Goal: Transaction & Acquisition: Purchase product/service

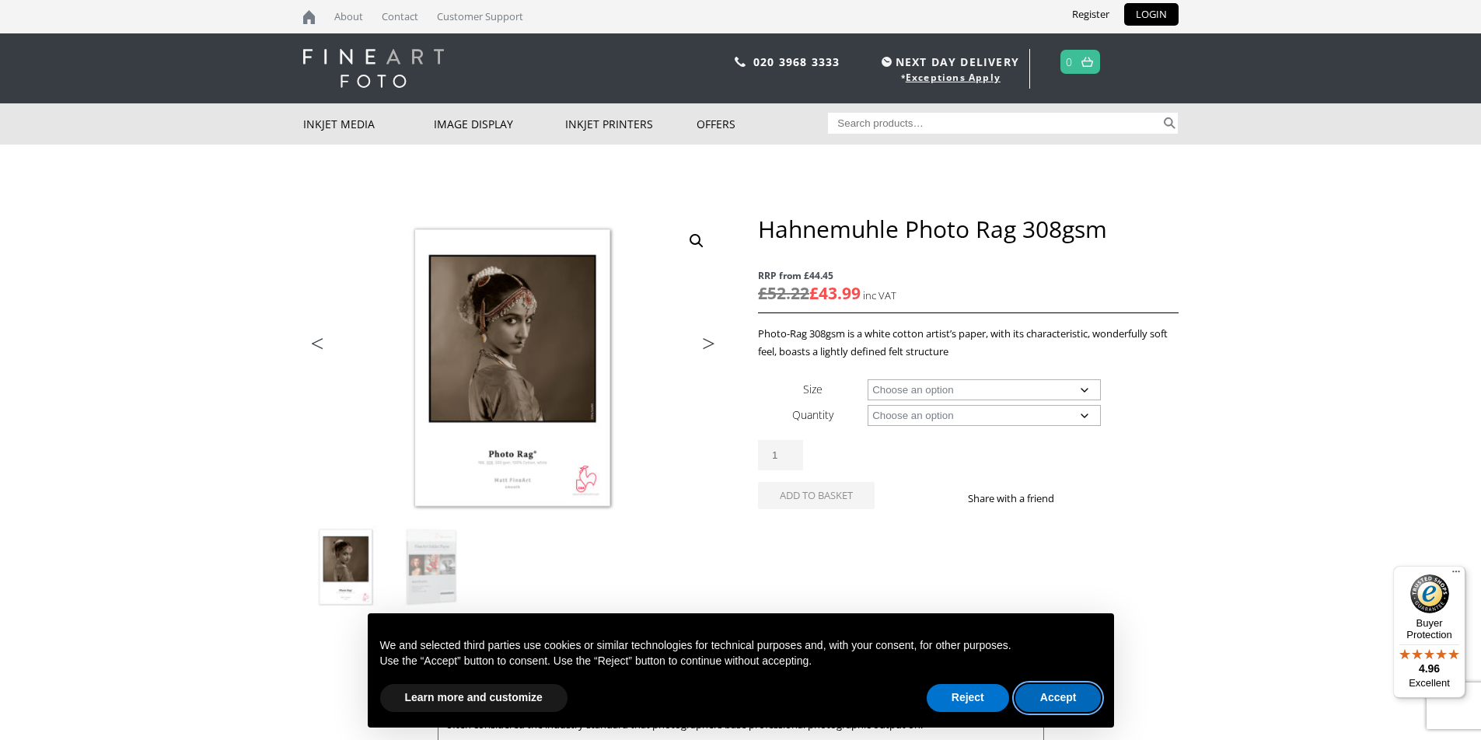
click at [1064, 701] on button "Accept" at bounding box center [1059, 698] width 86 height 28
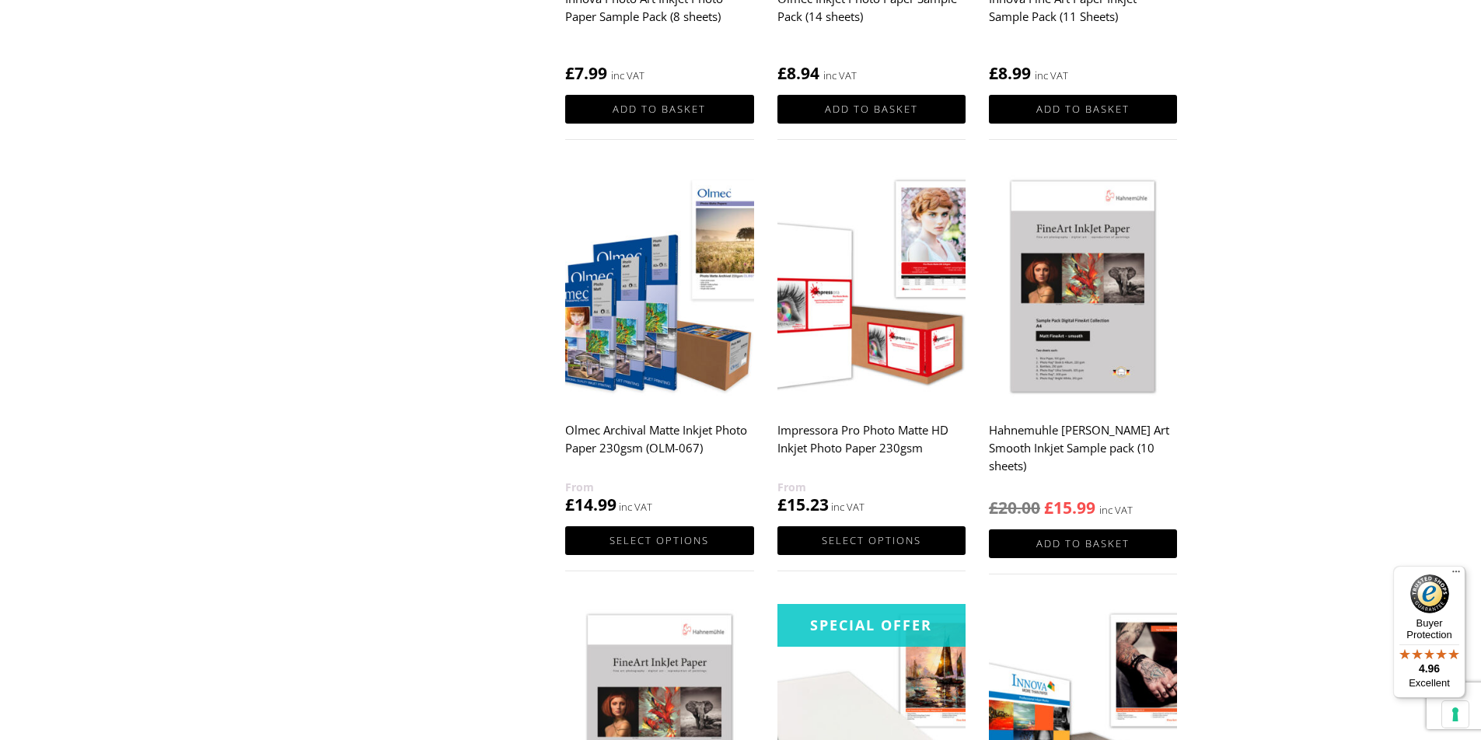
scroll to position [918, 0]
